Goal: Check status: Check status

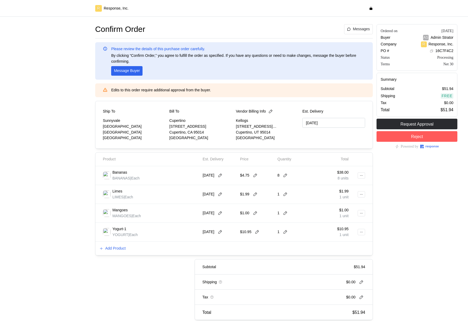
click at [45, 226] on div at bounding box center [51, 172] width 85 height 300
click at [89, 115] on div at bounding box center [51, 172] width 85 height 300
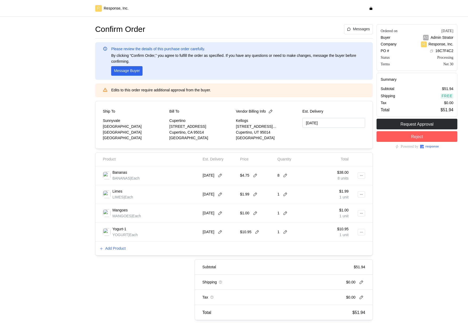
click at [21, 216] on div at bounding box center [51, 172] width 85 height 300
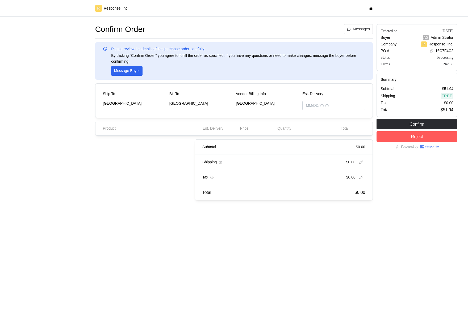
type input "[DATE]"
